Goal: Task Accomplishment & Management: Manage account settings

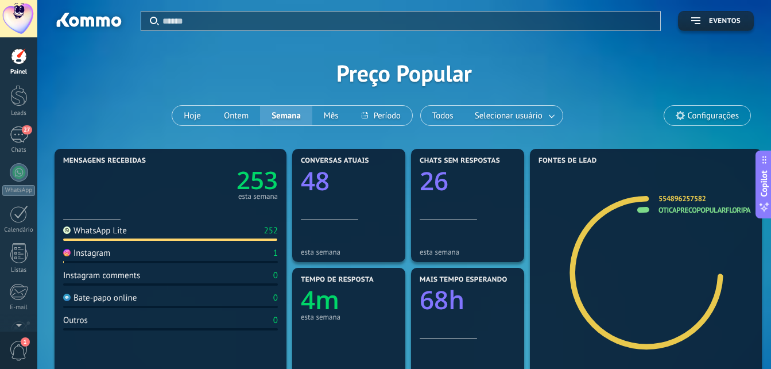
scroll to position [17, 0]
drag, startPoint x: 19, startPoint y: 141, endPoint x: 13, endPoint y: 101, distance: 40.7
click at [19, 141] on div "27" at bounding box center [19, 134] width 18 height 17
click at [13, 101] on div at bounding box center [18, 95] width 17 height 21
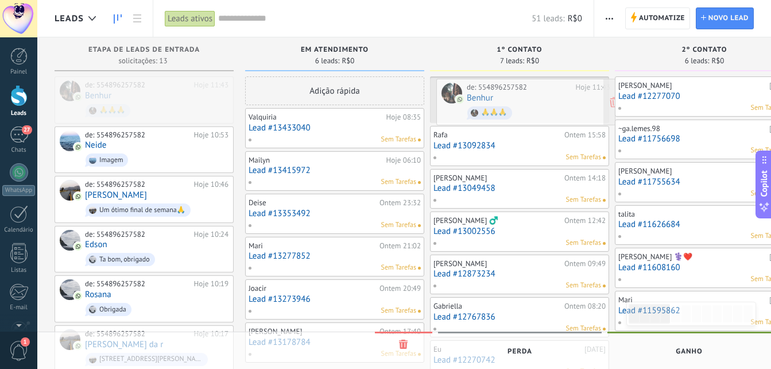
drag, startPoint x: 136, startPoint y: 96, endPoint x: 517, endPoint y: 98, distance: 381.9
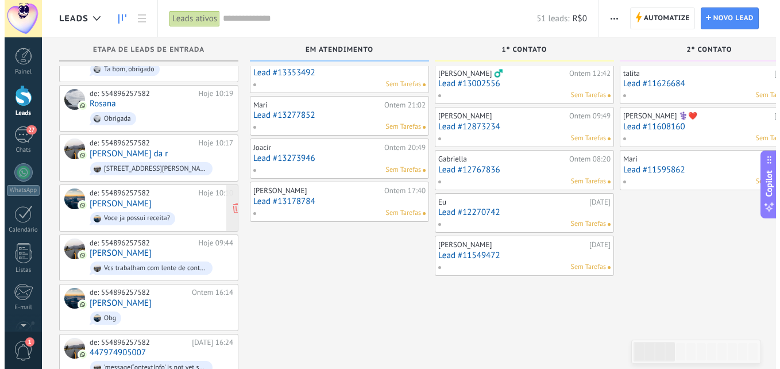
scroll to position [115, 0]
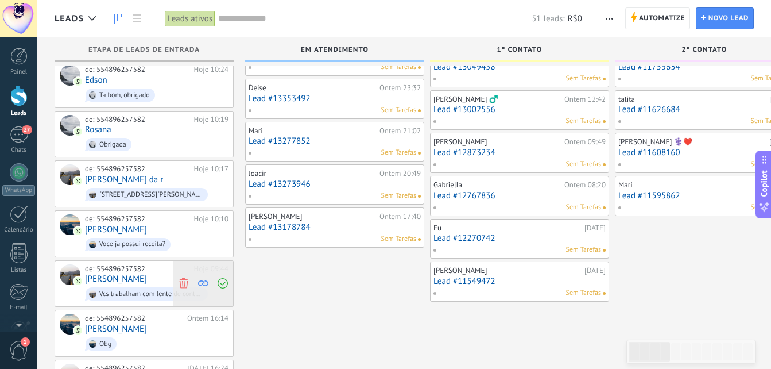
click at [183, 278] on use at bounding box center [183, 283] width 9 height 10
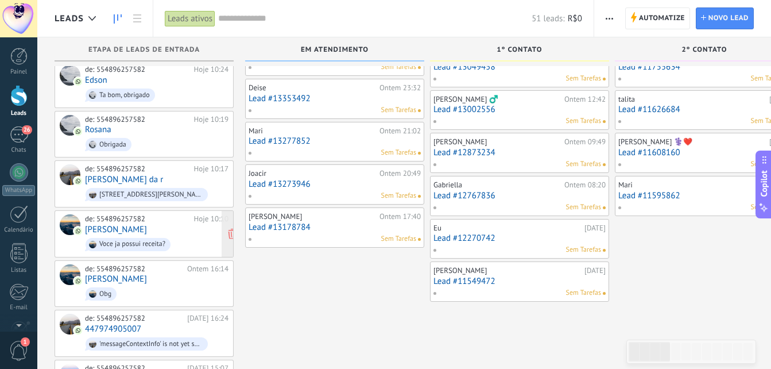
click at [136, 226] on div "de: 554896257582 Hoje 10:10 [PERSON_NAME] Voce ja possui receita?" at bounding box center [157, 233] width 144 height 39
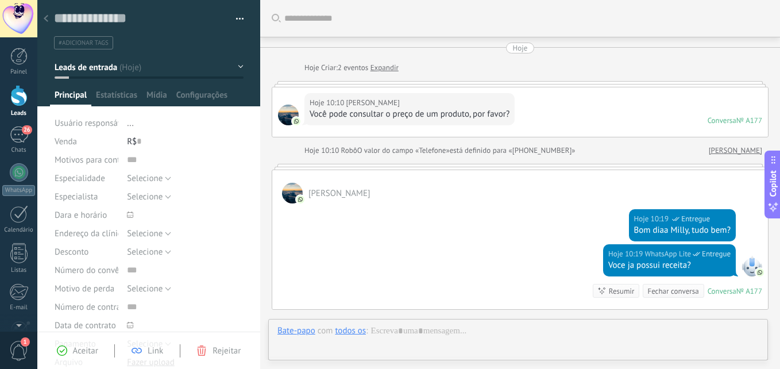
scroll to position [141, 0]
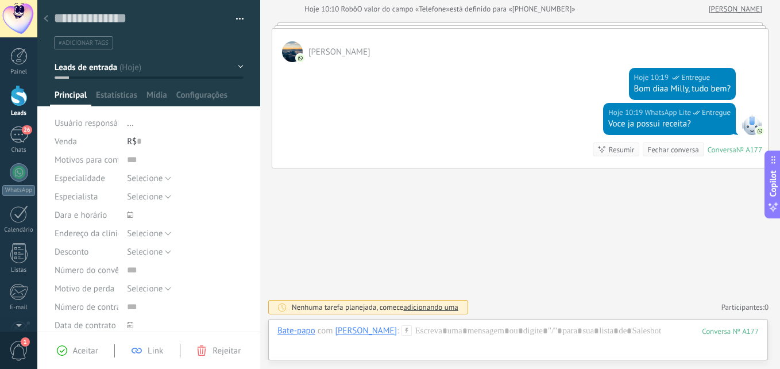
click at [45, 16] on icon at bounding box center [46, 18] width 5 height 7
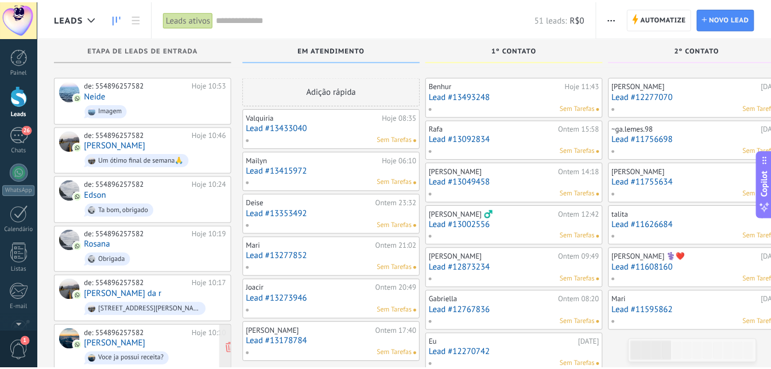
scroll to position [115, 0]
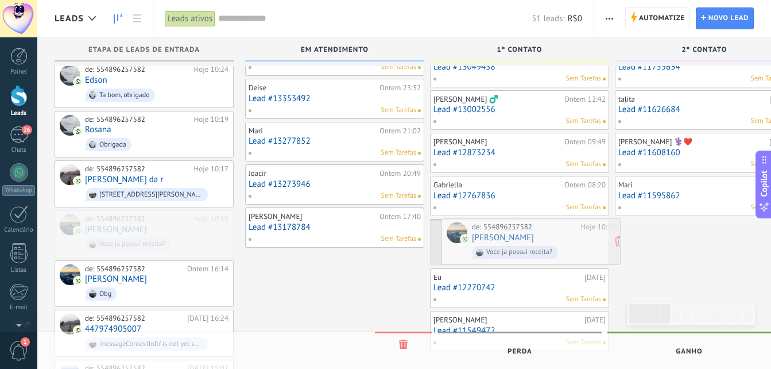
drag, startPoint x: 117, startPoint y: 222, endPoint x: 502, endPoint y: 233, distance: 385.5
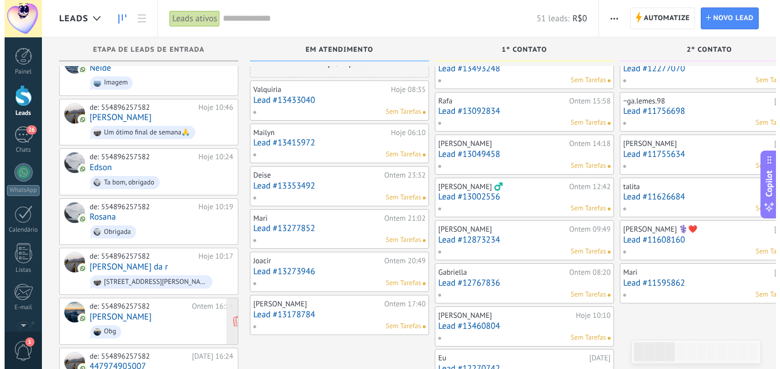
scroll to position [0, 0]
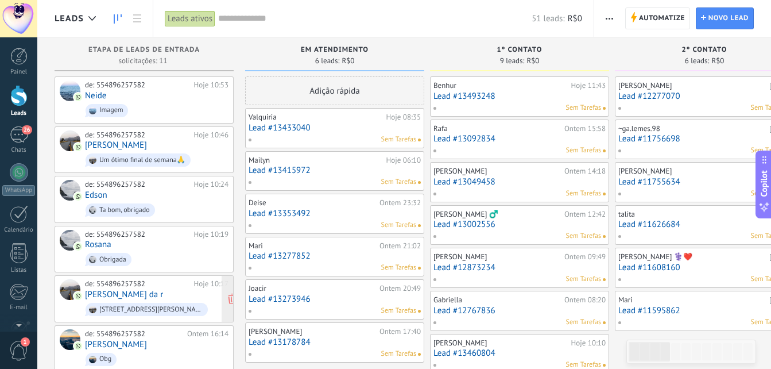
click at [133, 292] on link "[PERSON_NAME] da r" at bounding box center [124, 294] width 78 height 10
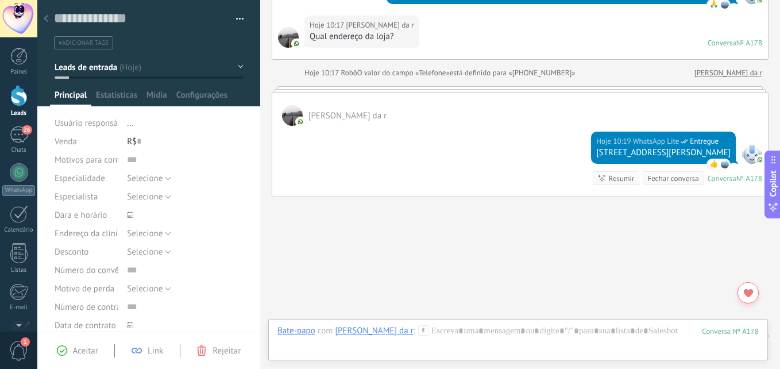
scroll to position [252, 0]
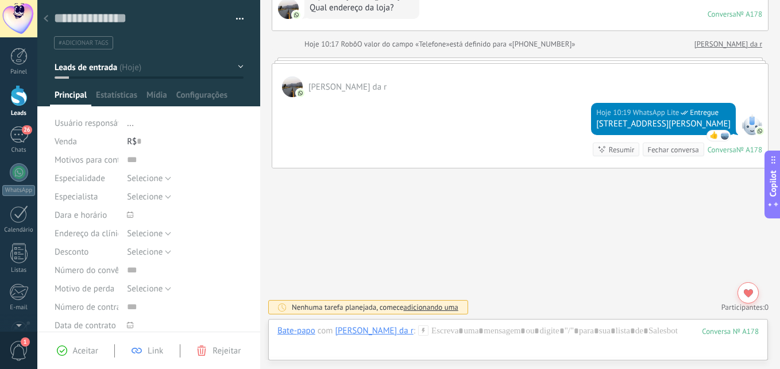
click at [239, 67] on div at bounding box center [148, 53] width 223 height 106
click at [236, 65] on button "Leads de entrada" at bounding box center [149, 67] width 189 height 21
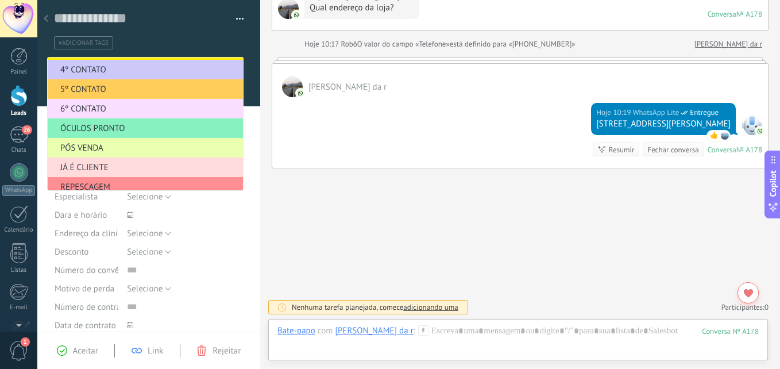
scroll to position [141, 0]
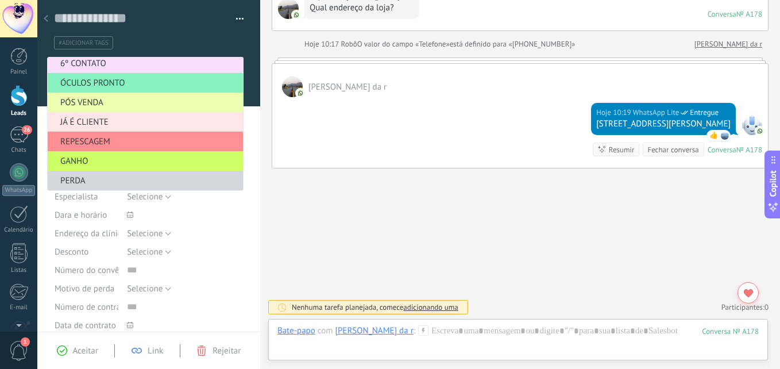
click at [106, 115] on li "JÁ É CLIENTE" at bounding box center [145, 122] width 195 height 20
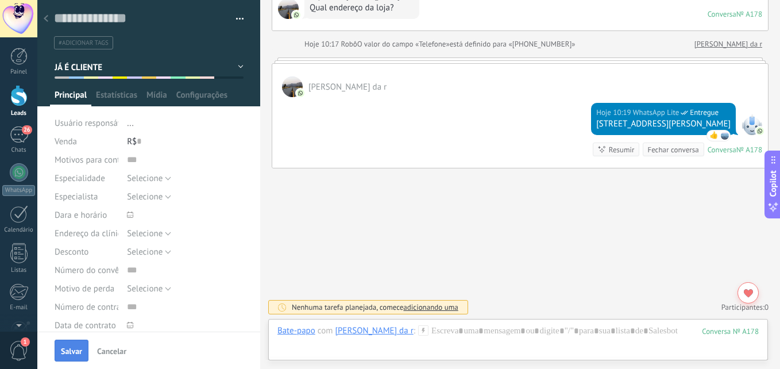
click at [69, 350] on span "Salvar" at bounding box center [71, 351] width 21 height 8
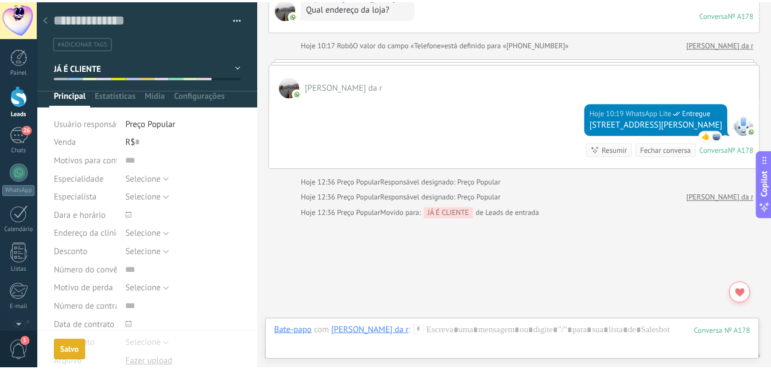
scroll to position [302, 0]
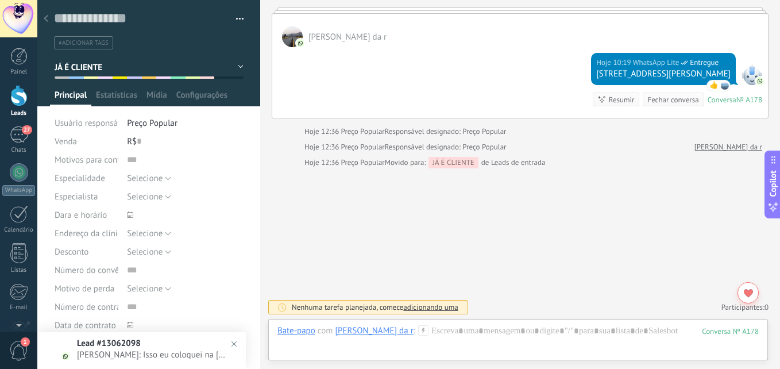
click at [46, 15] on div at bounding box center [46, 19] width 16 height 22
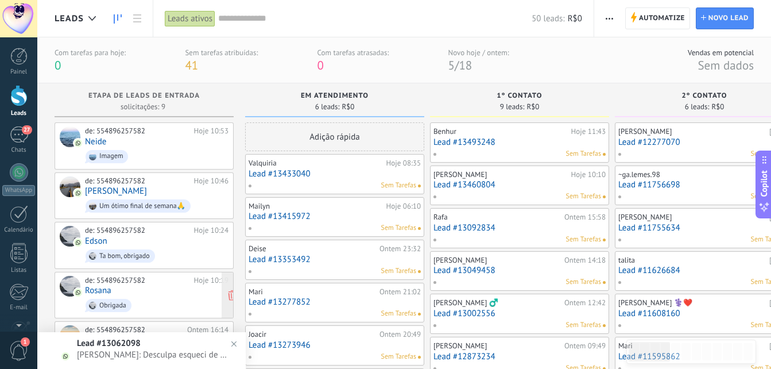
click at [103, 289] on link "Rosana" at bounding box center [98, 290] width 26 height 10
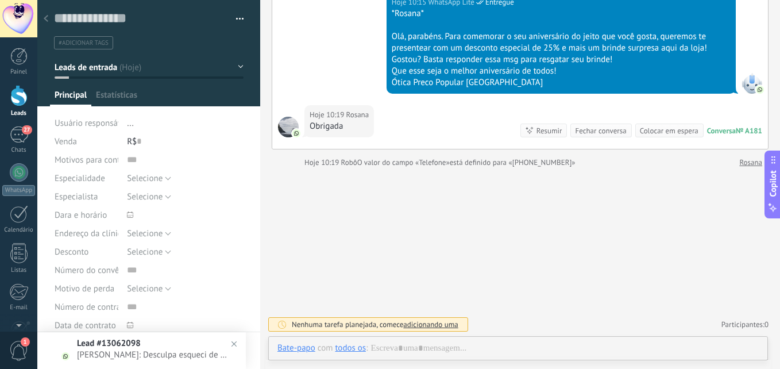
scroll to position [19, 0]
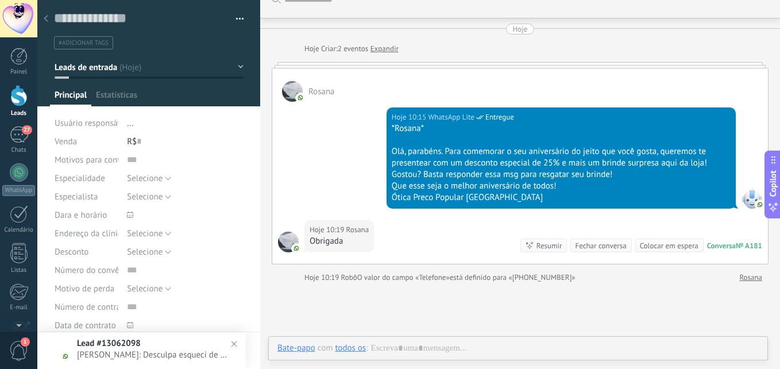
click at [152, 71] on button "Leads de entrada" at bounding box center [149, 67] width 189 height 21
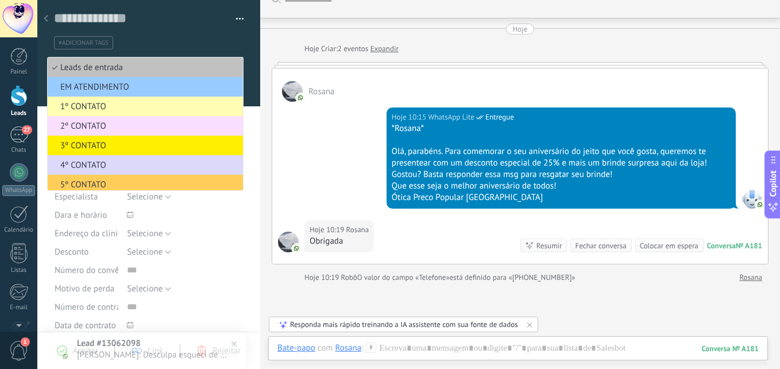
scroll to position [115, 0]
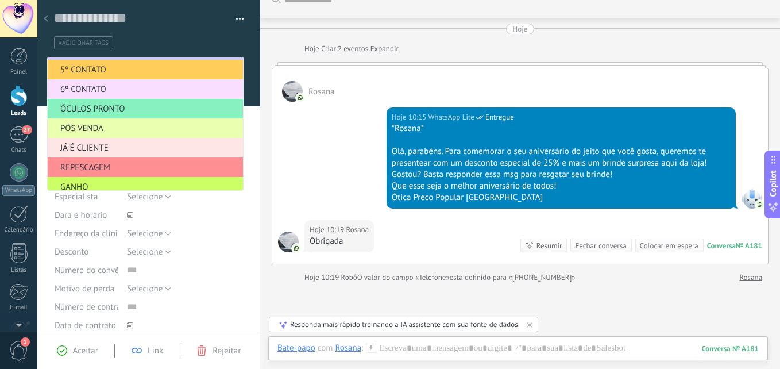
click at [92, 146] on span "JÁ É CLIENTE" at bounding box center [144, 147] width 192 height 11
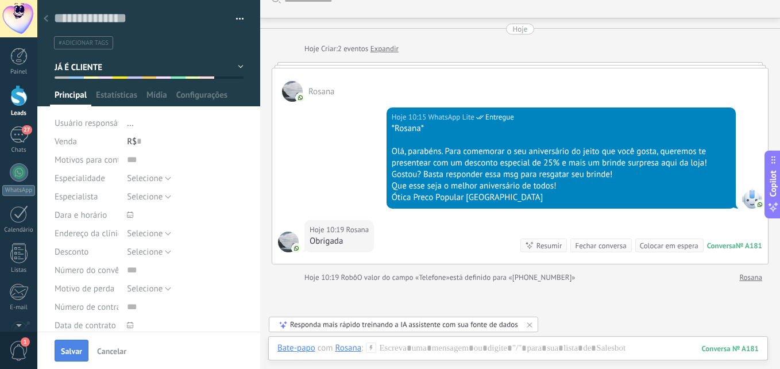
click at [72, 349] on span "Salvar" at bounding box center [71, 351] width 21 height 8
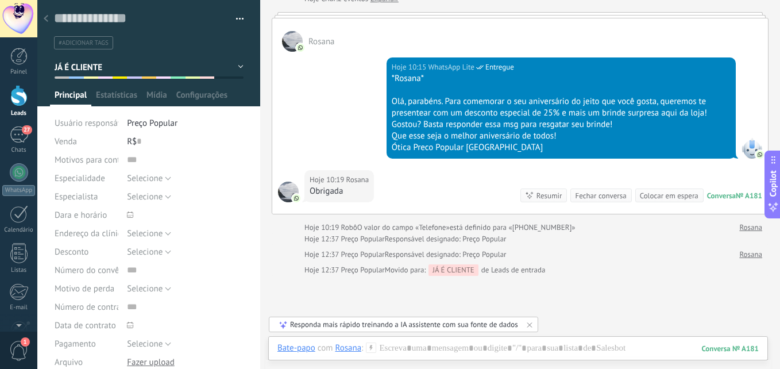
click at [48, 17] on icon at bounding box center [46, 18] width 5 height 7
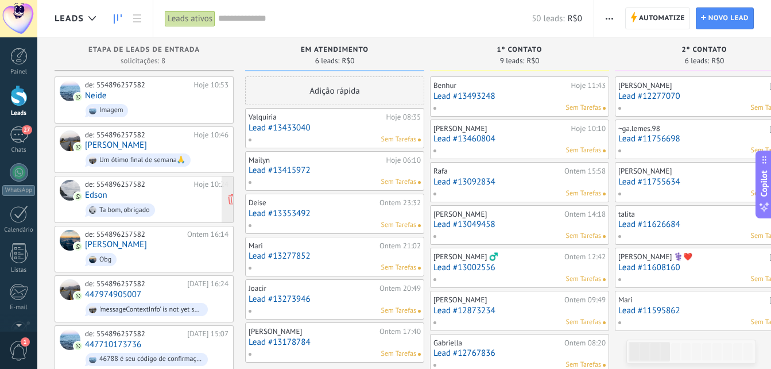
click at [99, 192] on link "Edson" at bounding box center [96, 195] width 22 height 10
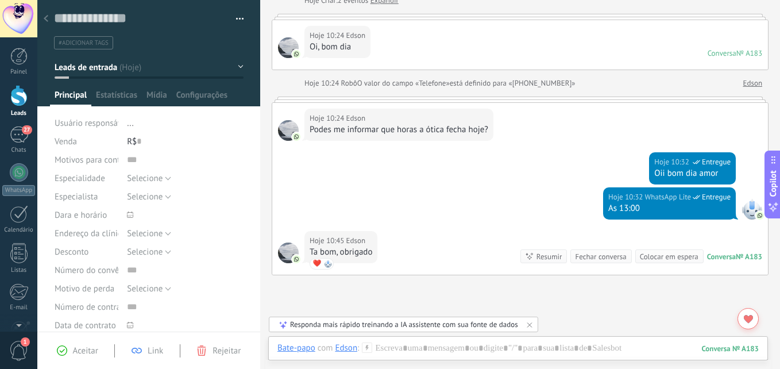
scroll to position [174, 0]
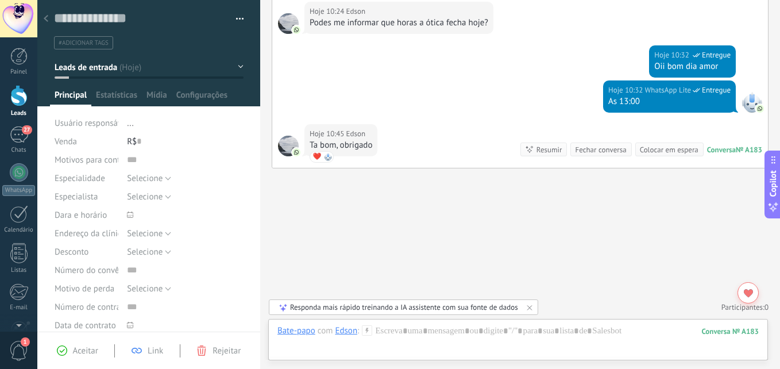
click at [131, 66] on button "Leads de entrada" at bounding box center [149, 67] width 189 height 21
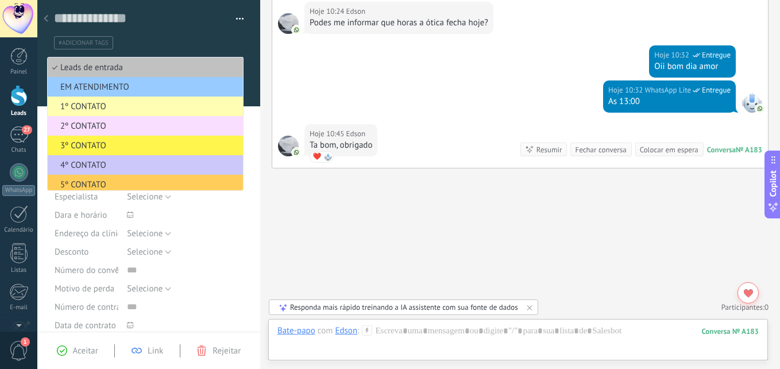
scroll to position [141, 0]
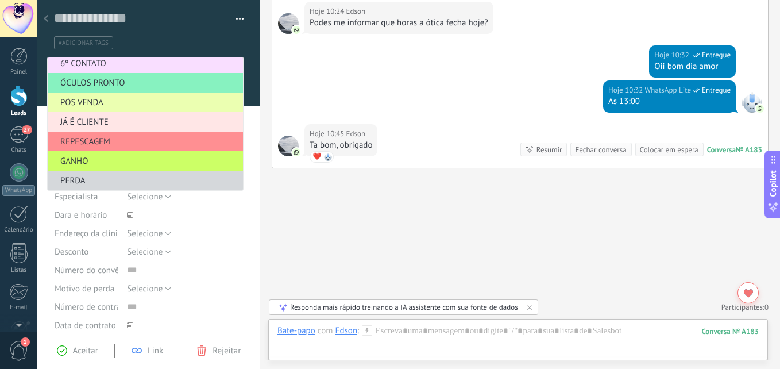
click at [103, 122] on span "JÁ É CLIENTE" at bounding box center [144, 122] width 192 height 11
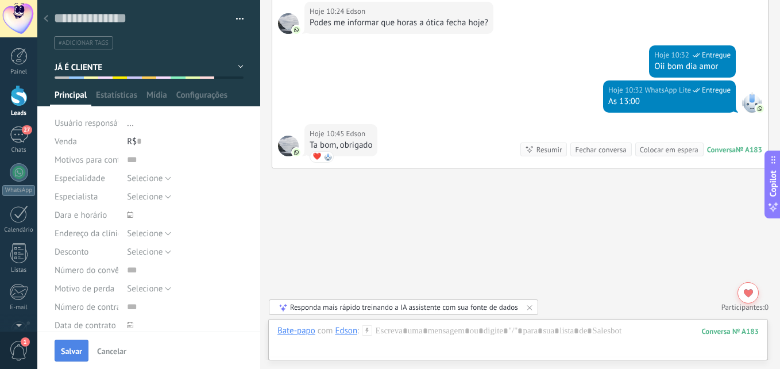
click at [68, 345] on button "Salvar" at bounding box center [72, 350] width 34 height 22
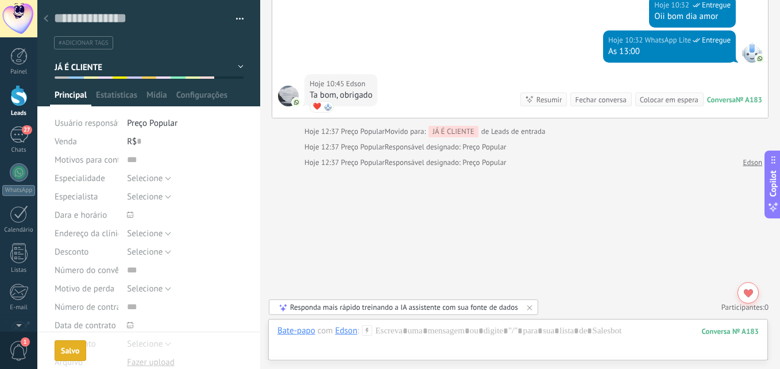
click at [48, 15] on div at bounding box center [46, 19] width 16 height 22
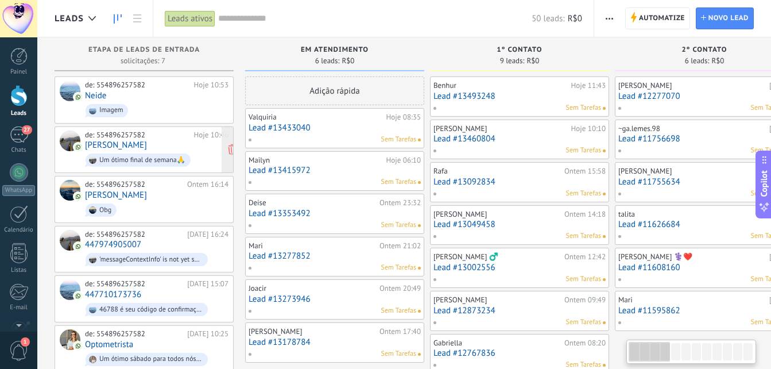
click at [137, 148] on div "de: 554896257582 Hoje 10:46 [PERSON_NAME] ótimo final de semana🙏" at bounding box center [157, 149] width 144 height 39
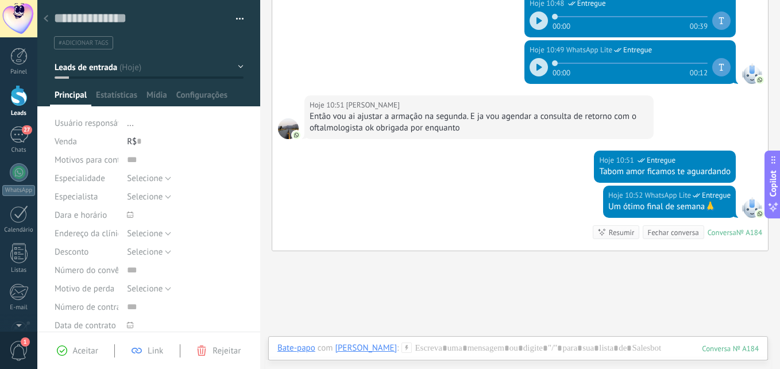
scroll to position [351, 0]
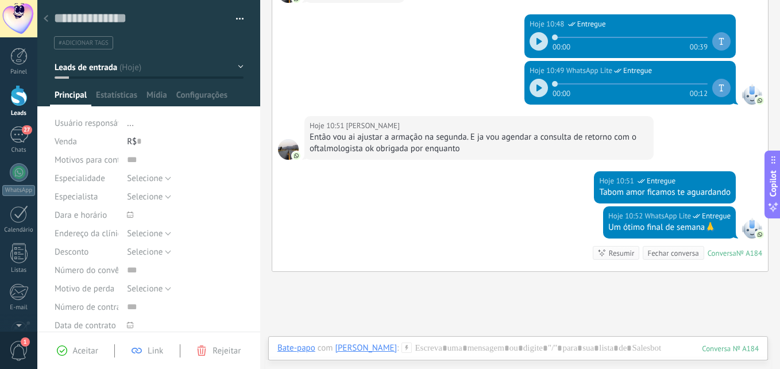
click at [109, 67] on span "Leads de entrada" at bounding box center [86, 67] width 63 height 11
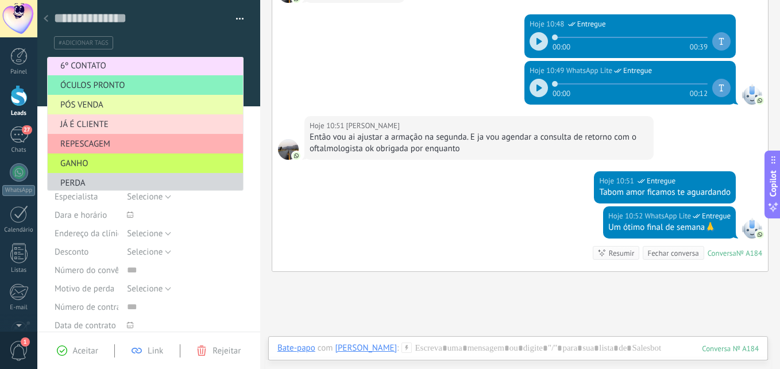
scroll to position [141, 0]
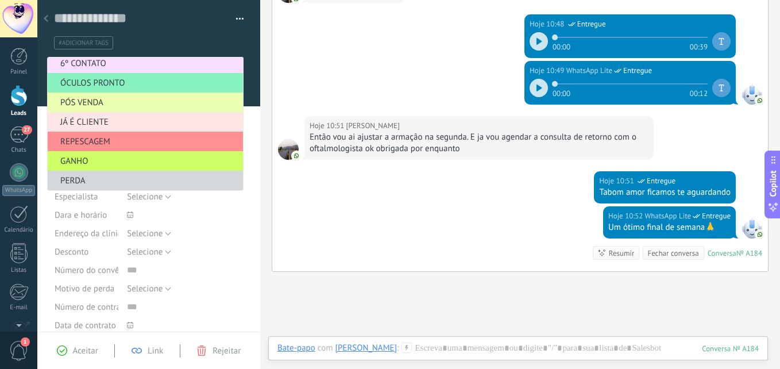
click at [96, 118] on span "JÁ É CLIENTE" at bounding box center [144, 122] width 192 height 11
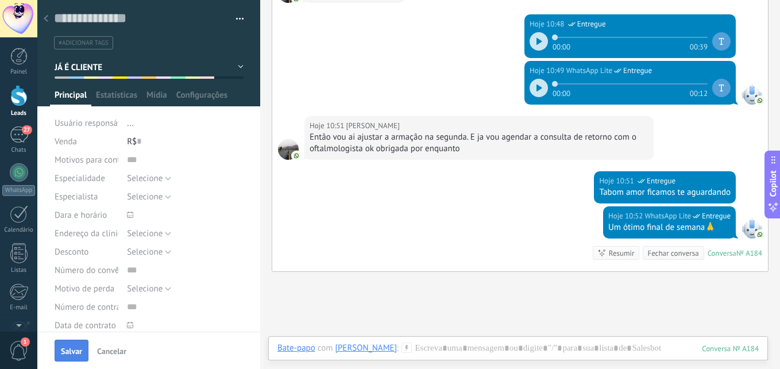
click at [80, 342] on button "Salvar" at bounding box center [72, 350] width 34 height 22
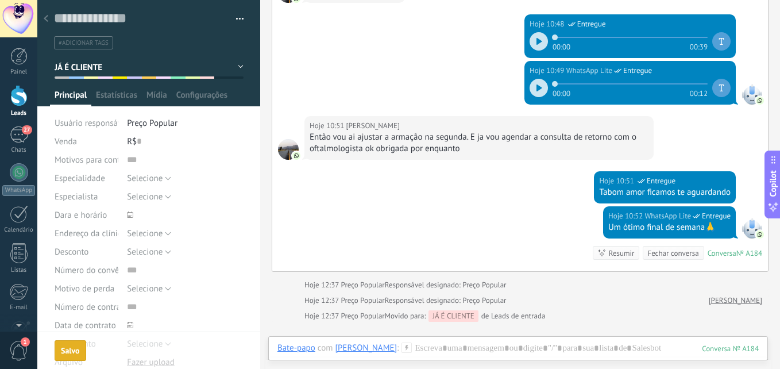
scroll to position [401, 0]
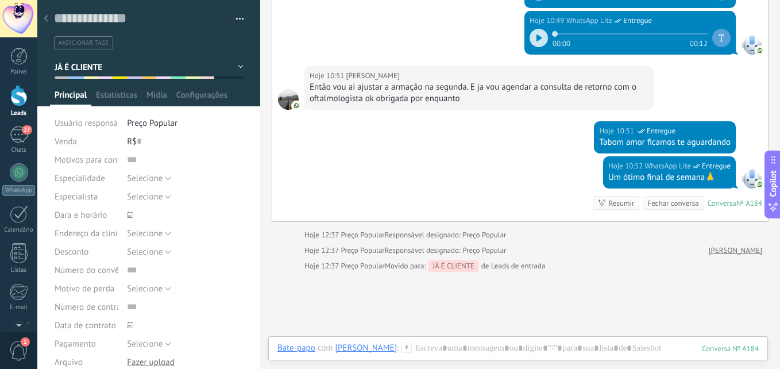
click at [44, 13] on div at bounding box center [46, 19] width 16 height 22
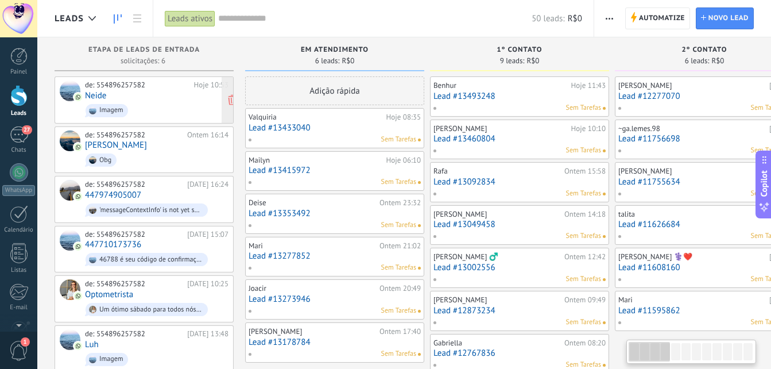
click at [95, 111] on div at bounding box center [92, 110] width 7 height 7
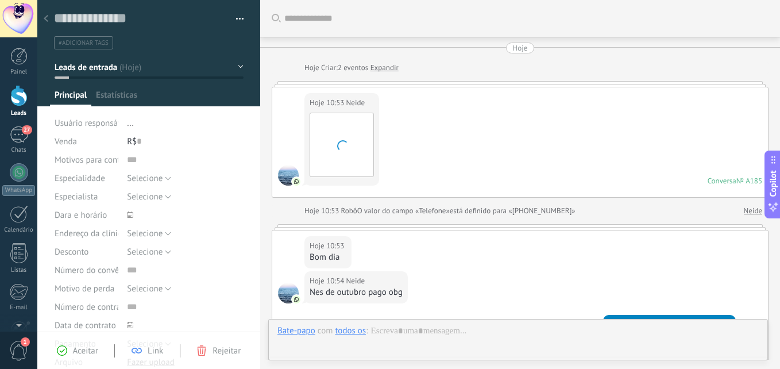
type textarea "**********"
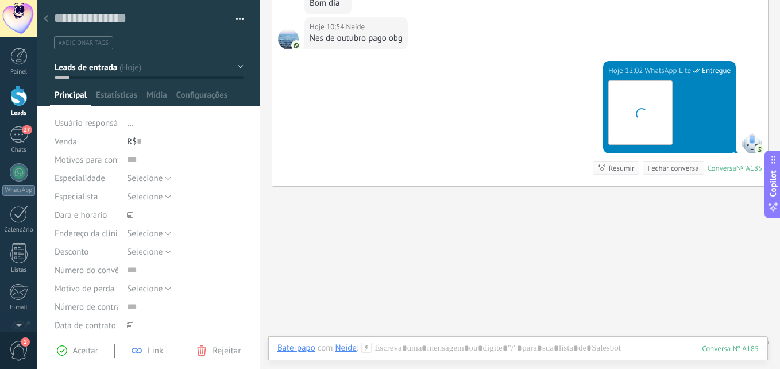
scroll to position [272, 0]
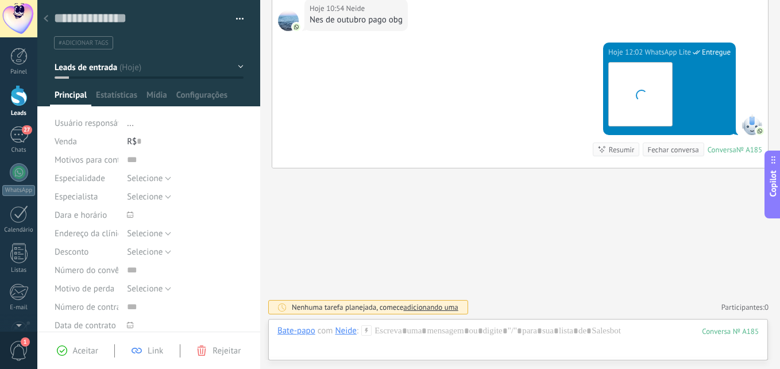
click at [150, 71] on button "Leads de entrada" at bounding box center [149, 67] width 189 height 21
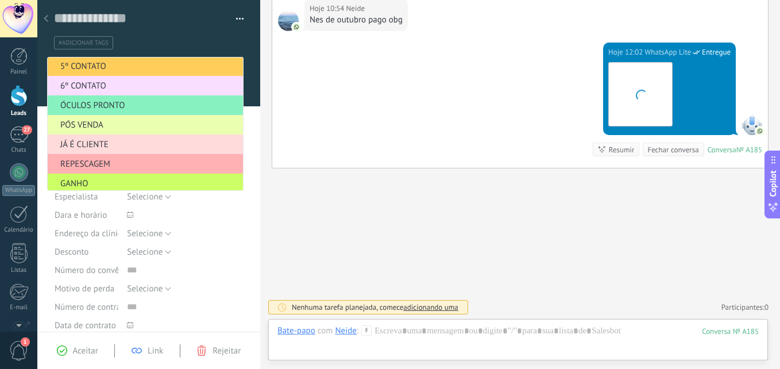
scroll to position [141, 0]
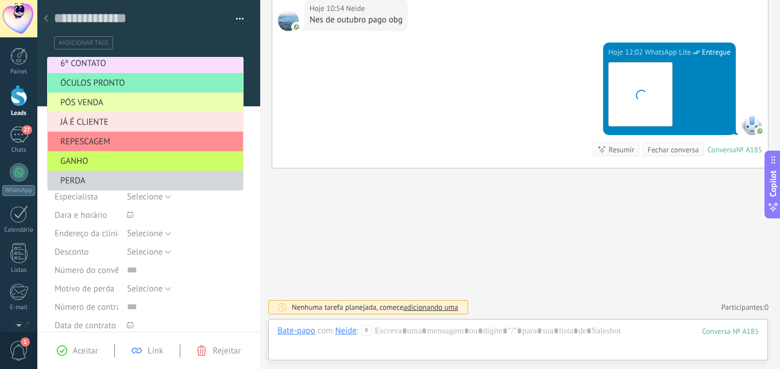
click at [109, 120] on span "JÁ É CLIENTE" at bounding box center [144, 122] width 192 height 11
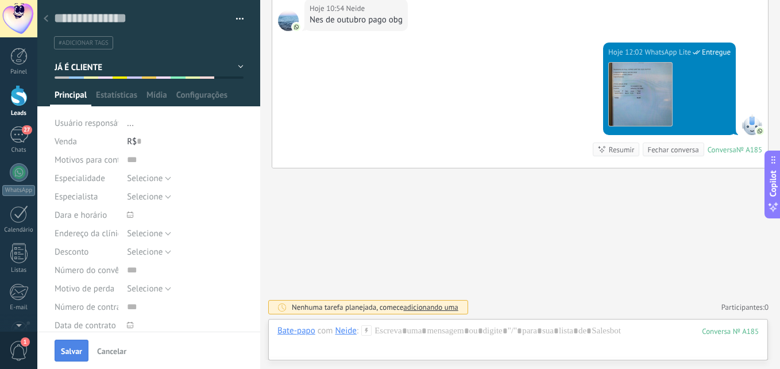
click at [67, 349] on span "Salvar" at bounding box center [71, 351] width 21 height 8
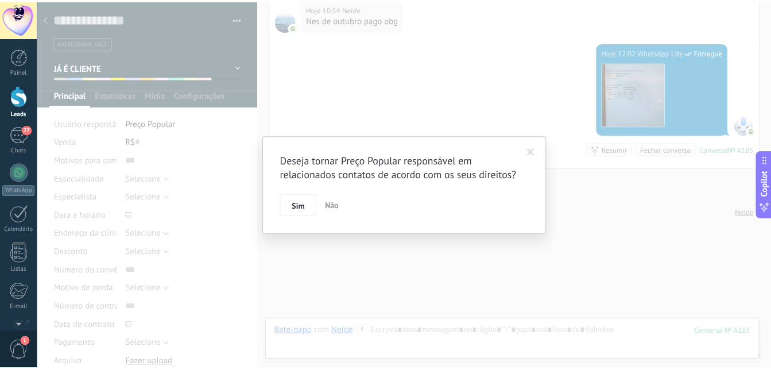
scroll to position [322, 0]
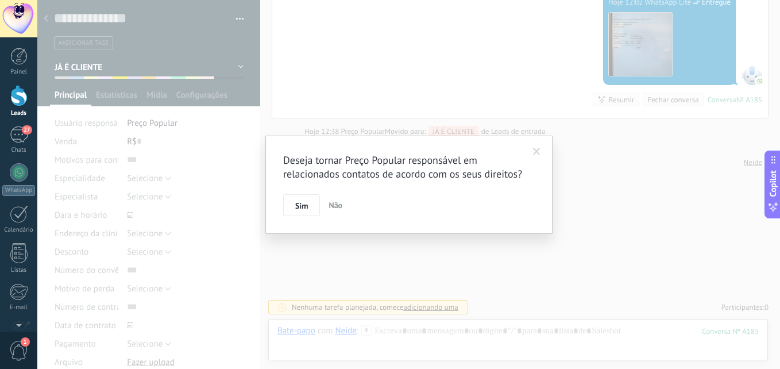
click at [534, 151] on span at bounding box center [536, 152] width 7 height 8
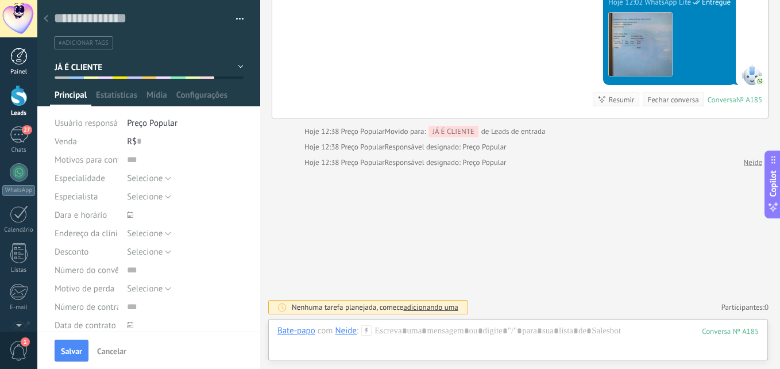
click at [25, 67] on link "Painel" at bounding box center [18, 62] width 37 height 28
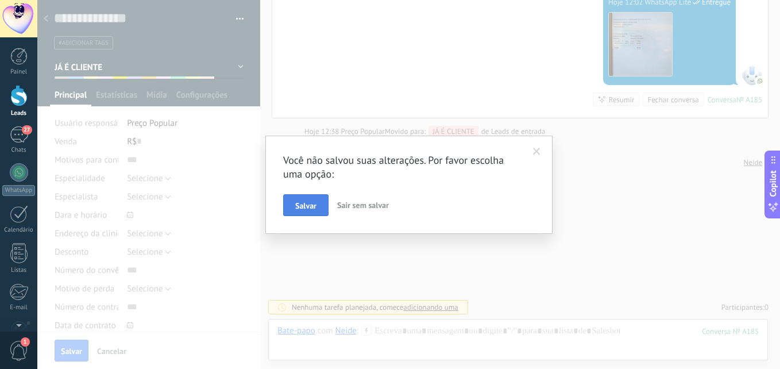
click at [307, 202] on span "Salvar" at bounding box center [305, 206] width 21 height 8
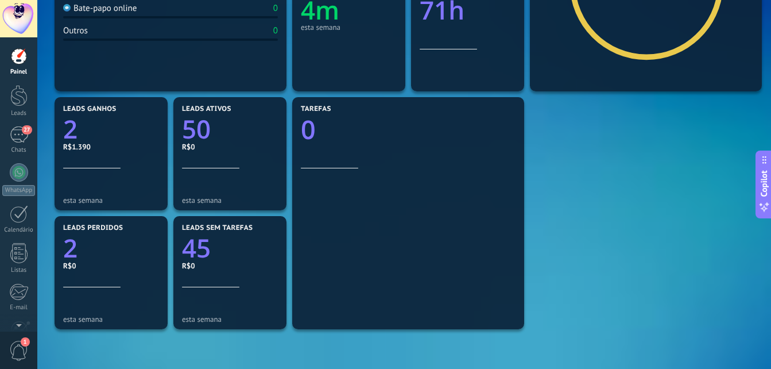
scroll to position [287, 0]
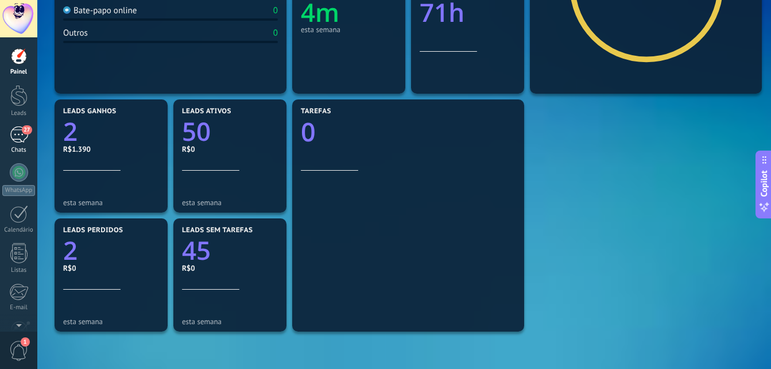
click at [27, 137] on div "27" at bounding box center [19, 134] width 18 height 17
